Goal: Find specific page/section: Find specific page/section

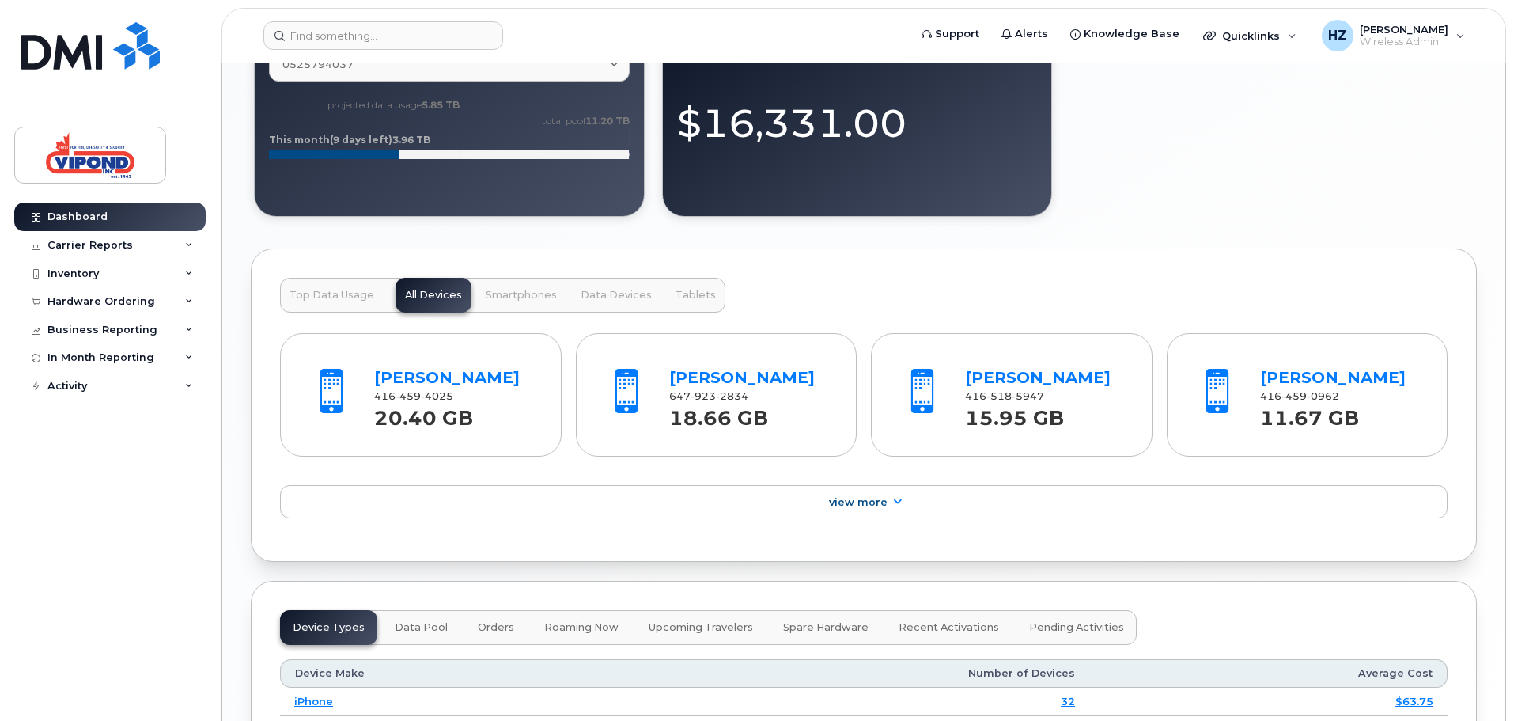
scroll to position [1266, 0]
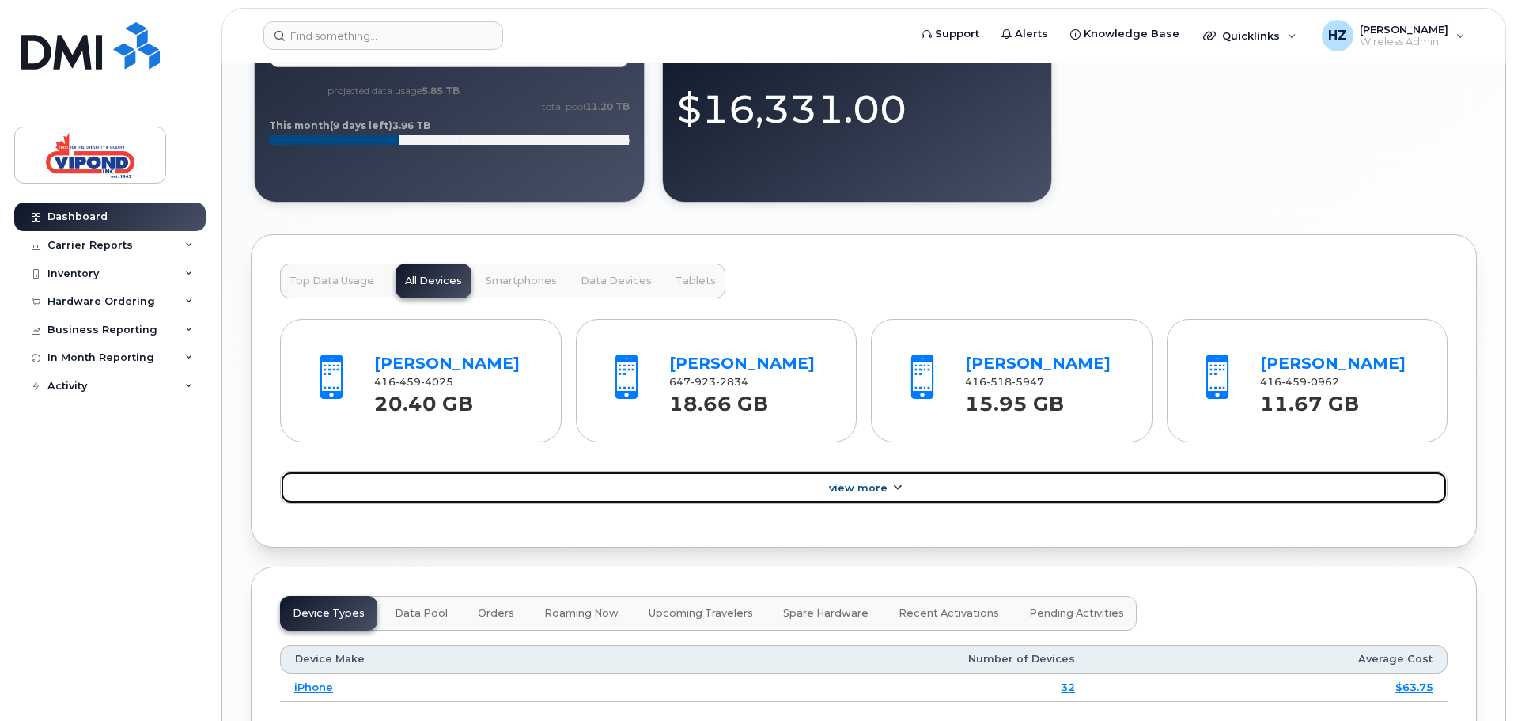
click at [895, 486] on icon at bounding box center [897, 487] width 13 height 10
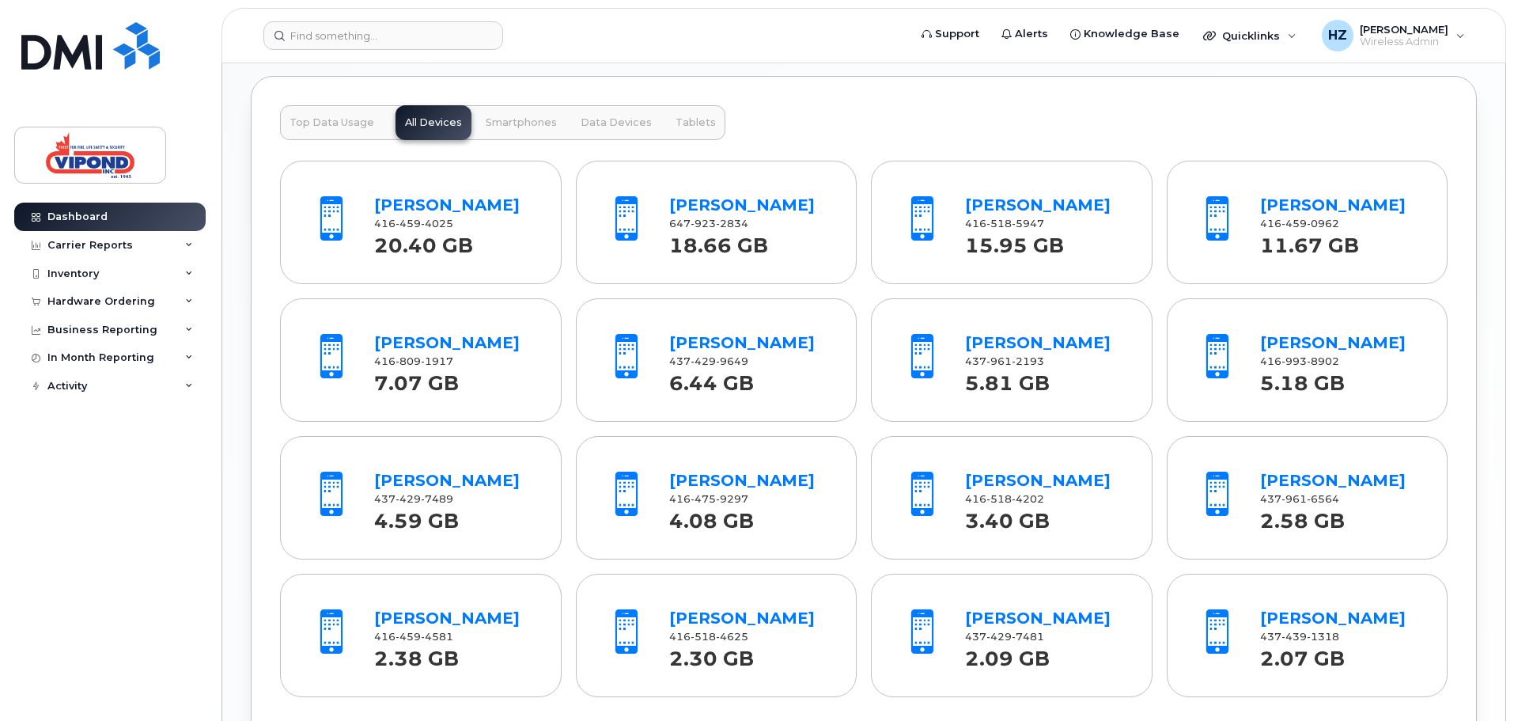
scroll to position [1345, 0]
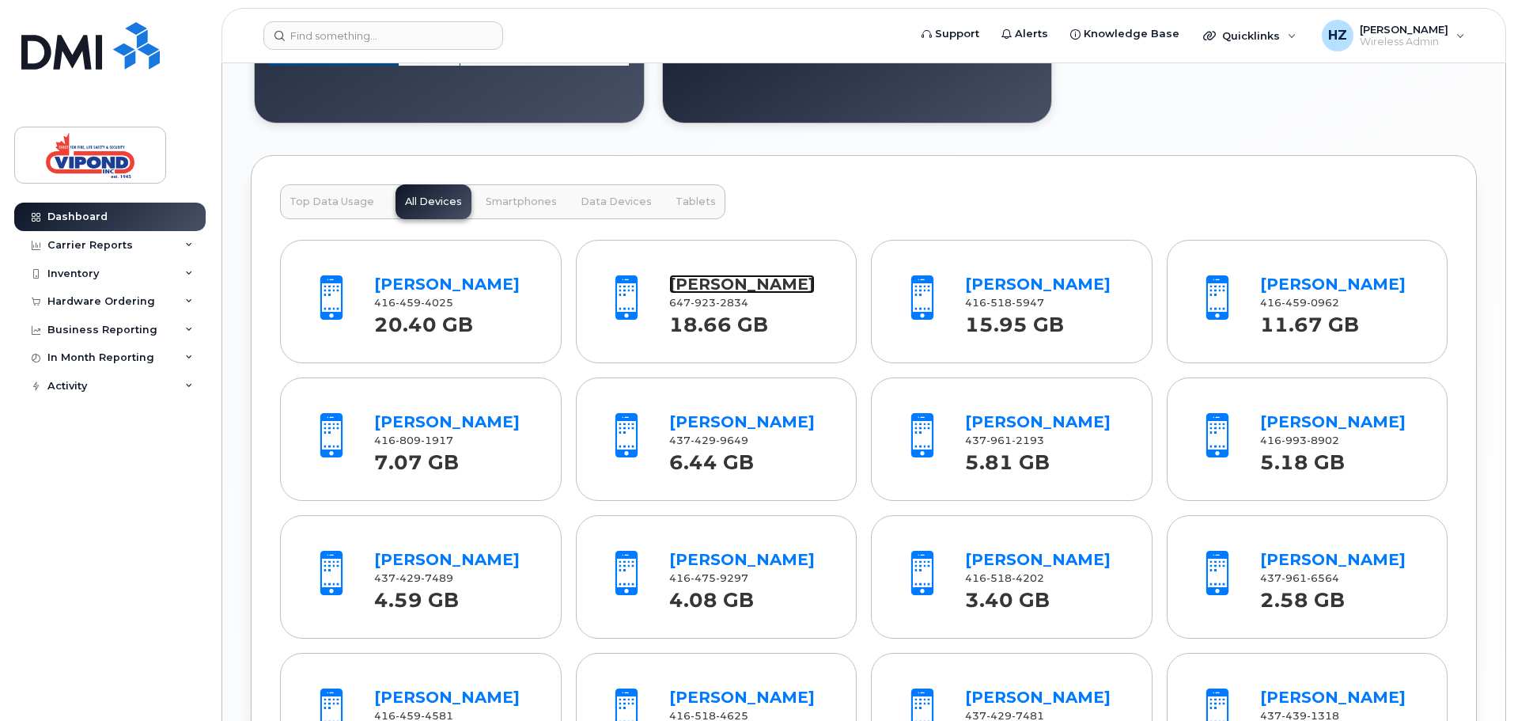
click at [780, 275] on link "Courtney Gagne" at bounding box center [742, 283] width 146 height 19
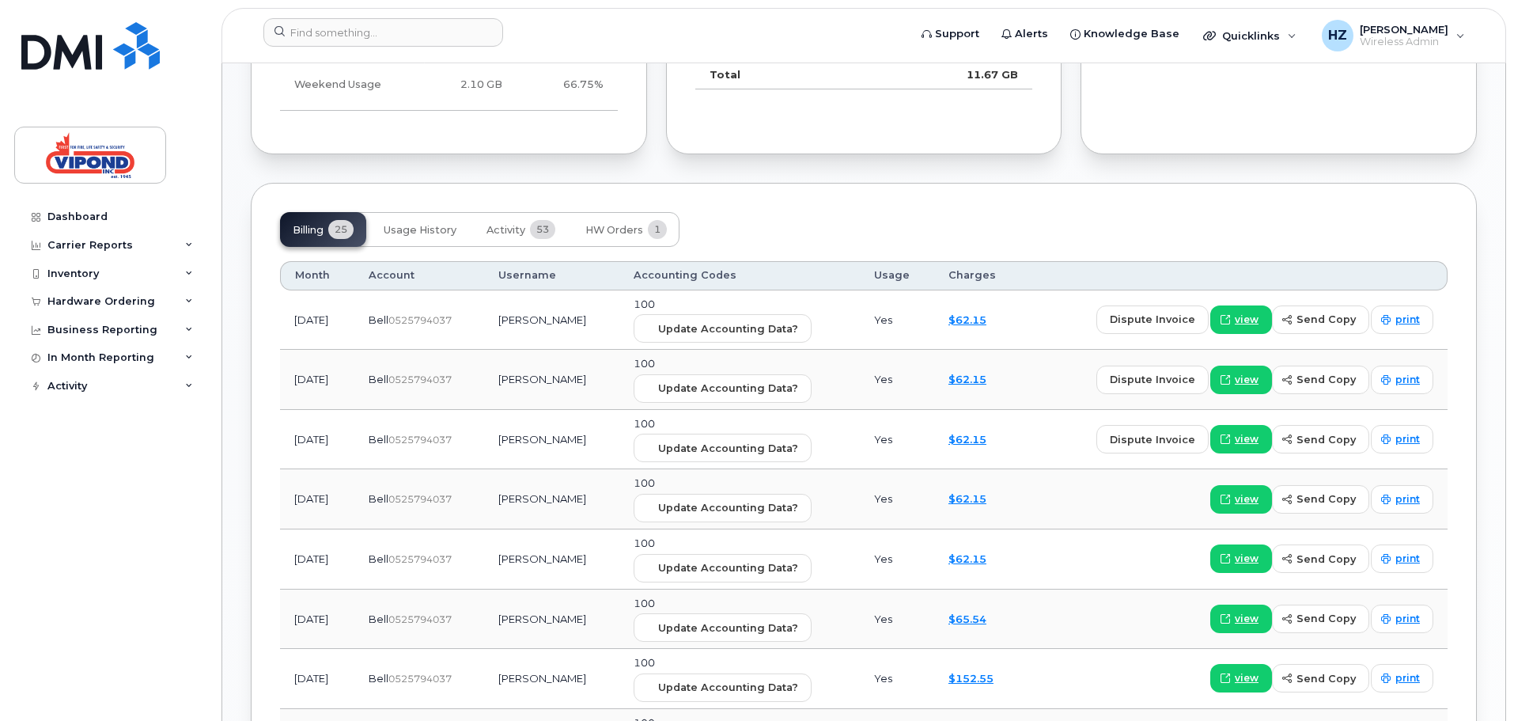
scroll to position [906, 0]
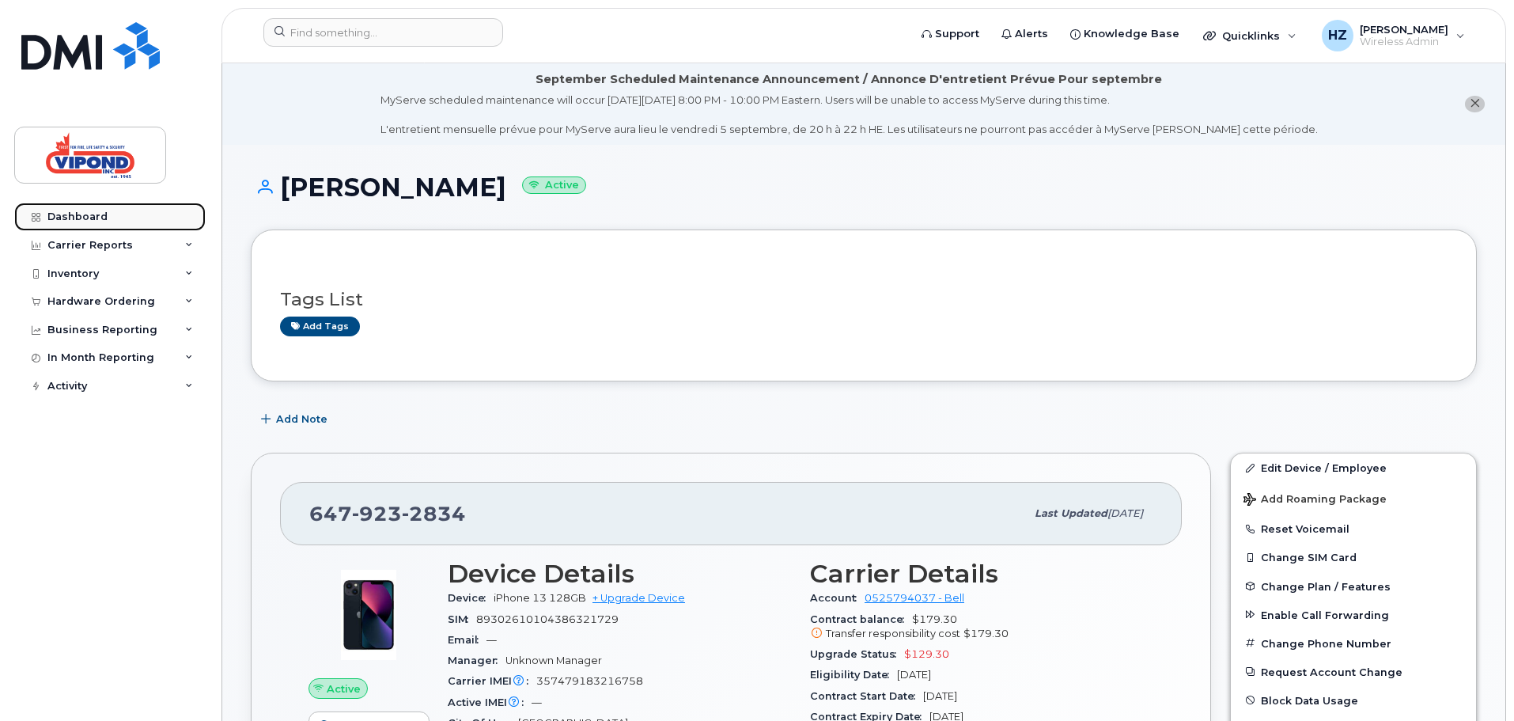
click at [126, 214] on link "Dashboard" at bounding box center [109, 216] width 191 height 28
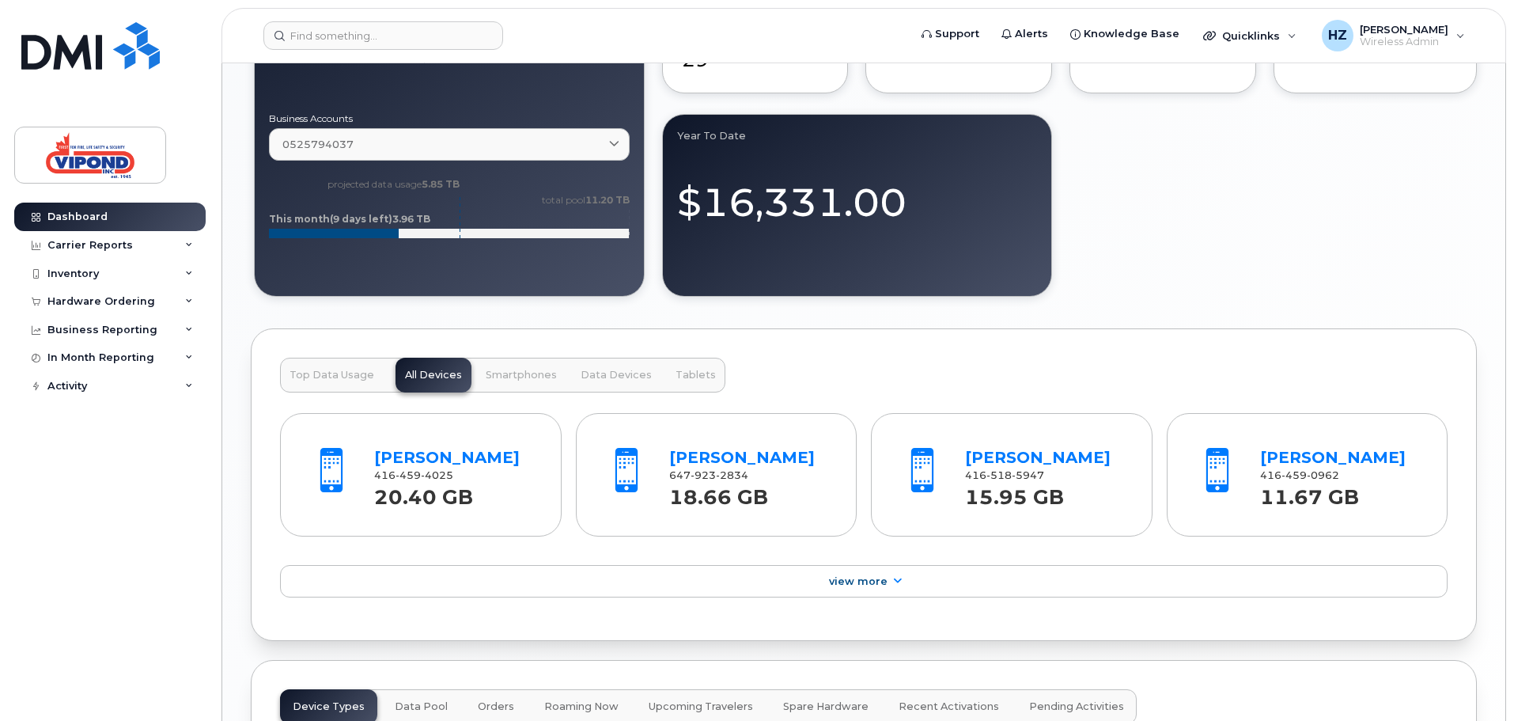
scroll to position [1107, 0]
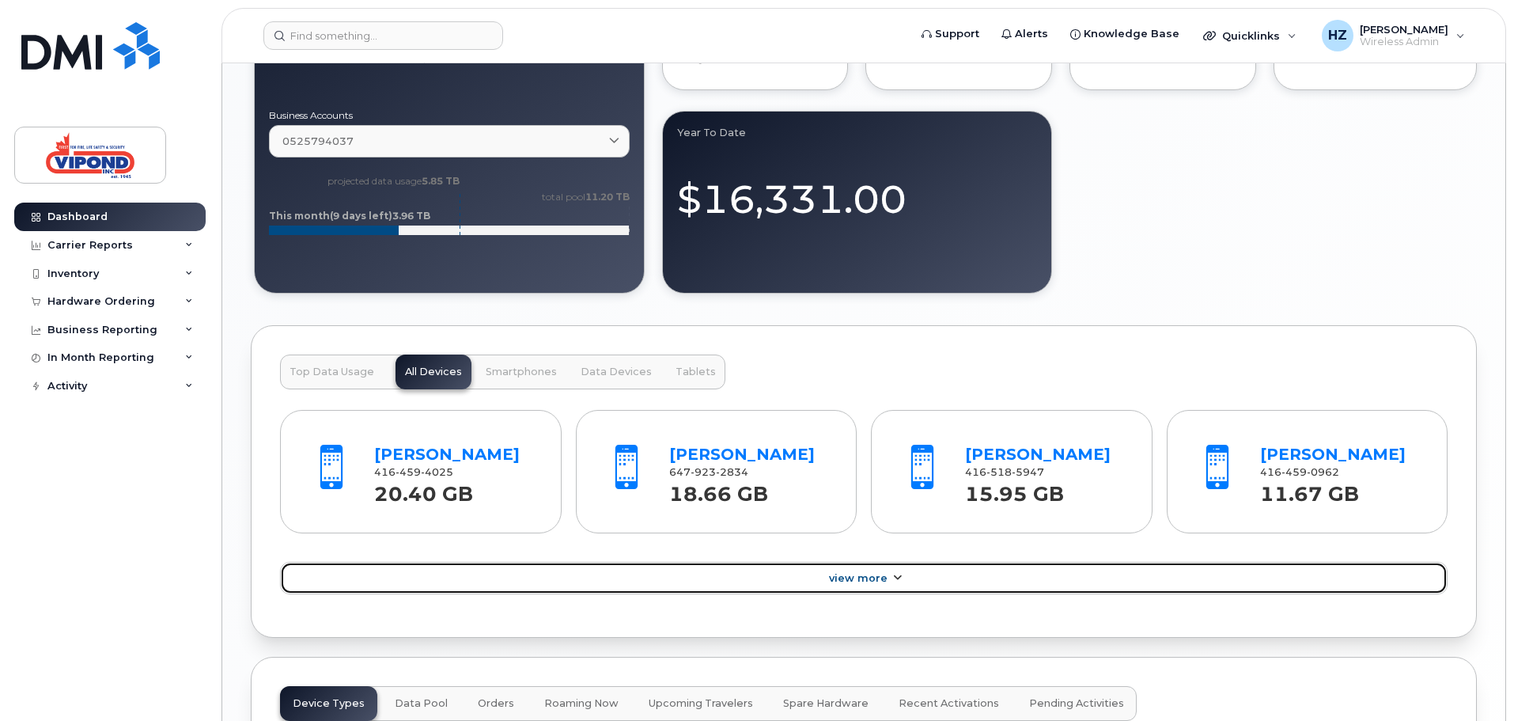
click at [848, 566] on link "View More" at bounding box center [863, 578] width 1167 height 33
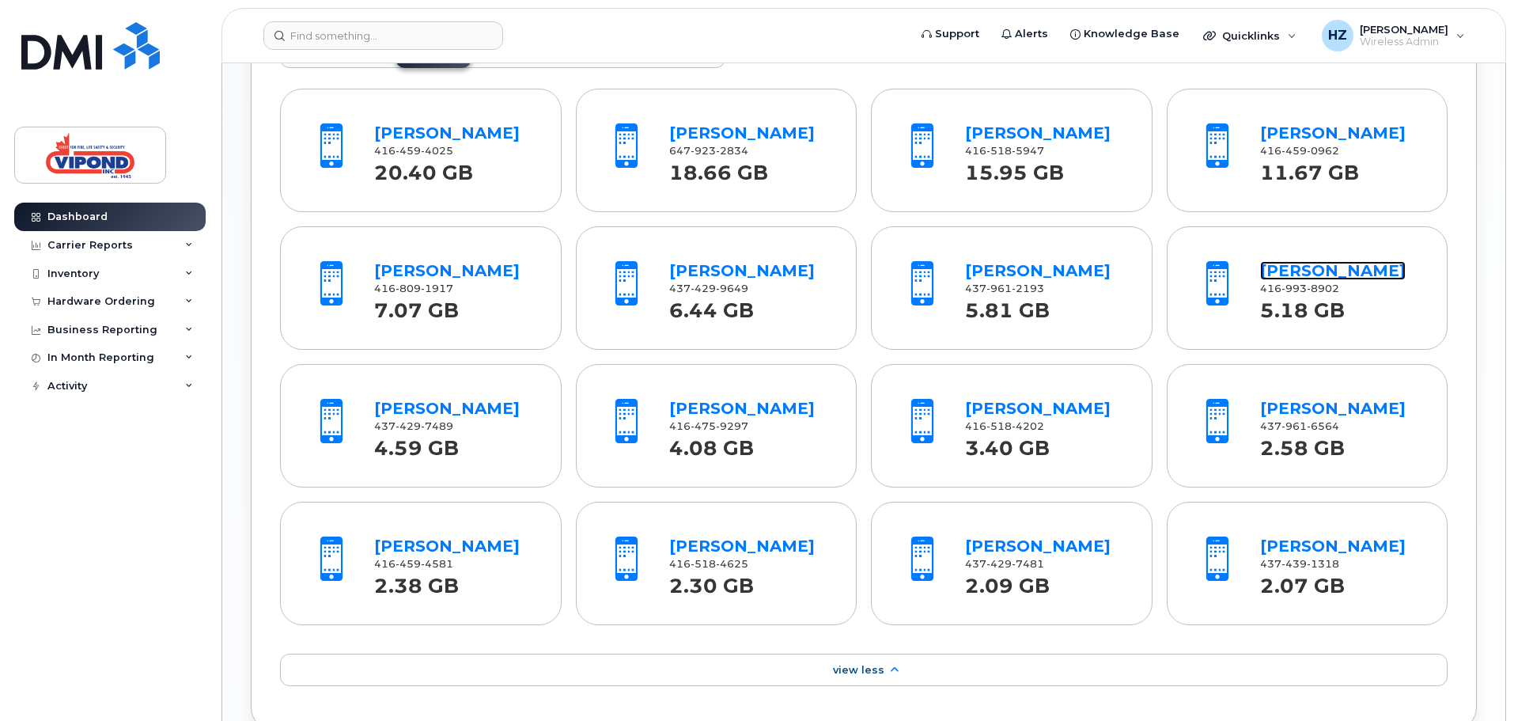
scroll to position [1424, 0]
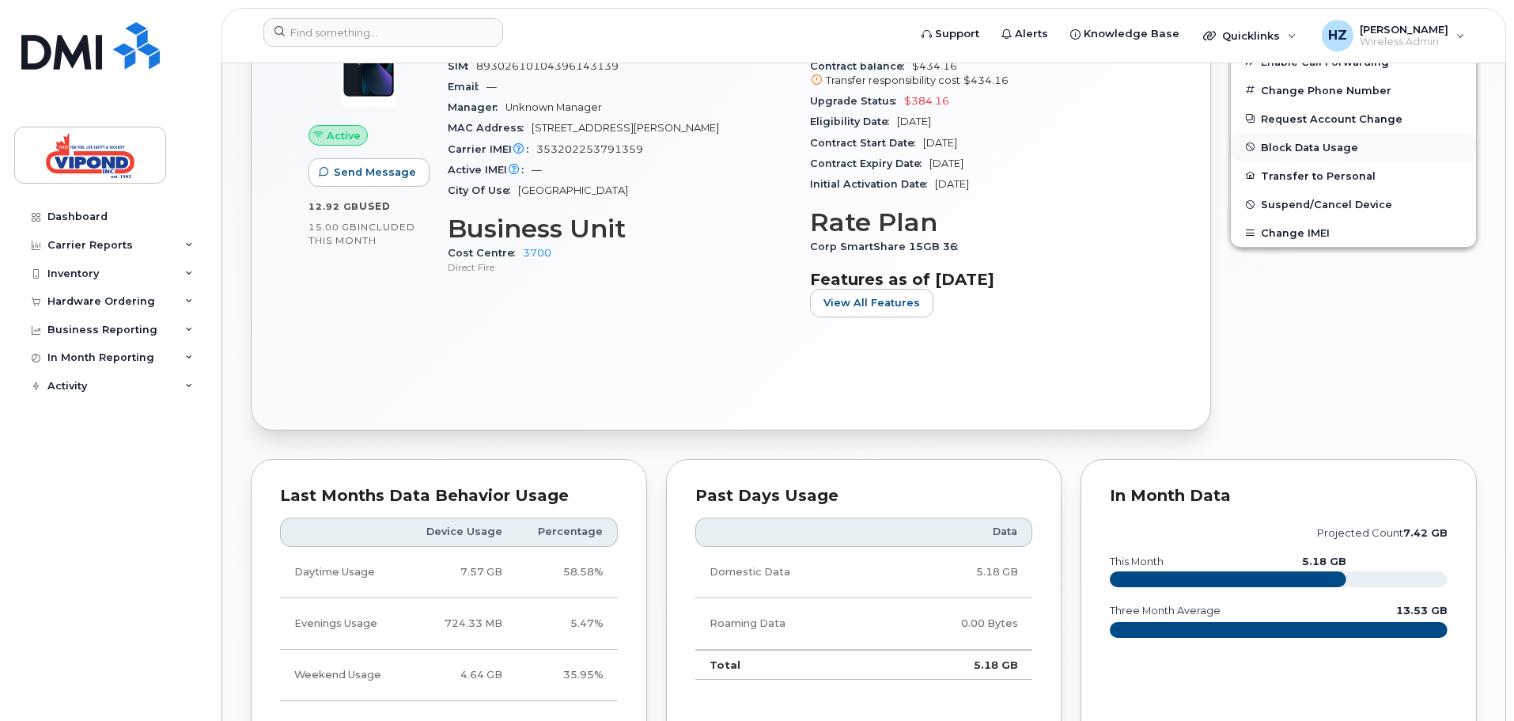
scroll to position [554, 0]
